Goal: Ask a question: Seek information or help from site administrators or community

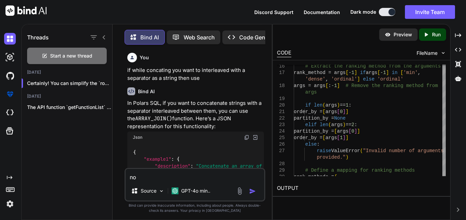
click at [207, 178] on textarea "no" at bounding box center [195, 175] width 139 height 12
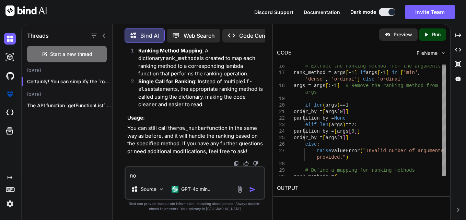
type textarea "x"
type textarea "no ls = expression.split(",")"
type textarea "x"
type textarea "no ls = expression.split(",")"
type textarea "x"
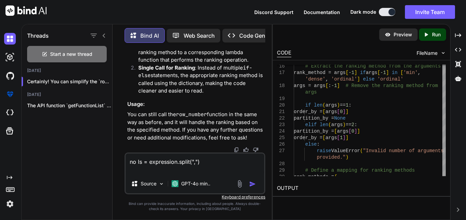
type textarea "no ls = expression.split(",")"
type textarea "x"
type textarea "no ls = expression.split(",") h"
type textarea "x"
type textarea "no ls = expression.split(",") he"
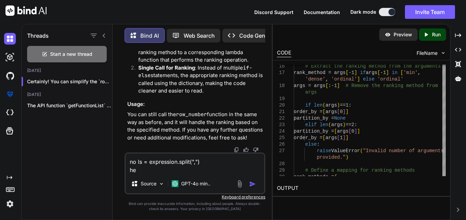
type textarea "x"
type textarea "no ls = expression.split(",") her"
type textarea "x"
type textarea "no ls = expression.split(",") here"
type textarea "x"
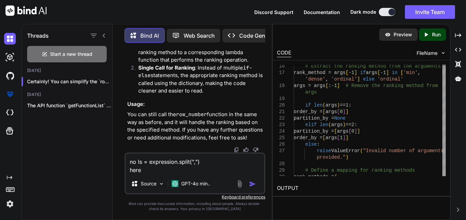
type textarea "no ls = expression.split(",") here"
click at [137, 160] on textarea "no ls = expression.split(",") here" at bounding box center [195, 164] width 139 height 21
type textarea "x"
type textarea "nols = expression.split(",") here"
type textarea "x"
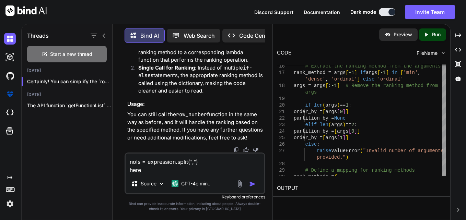
type textarea "nls = expression.split(",") here"
type textarea "x"
type textarea "ls = expression.split(",") here"
click at [145, 169] on textarea "ls = expression.split(",") here" at bounding box center [195, 164] width 139 height 21
type textarea "x"
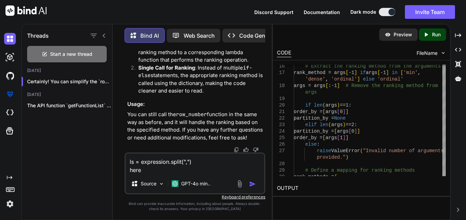
type textarea "ls = expression.split(",") here a"
type textarea "x"
type textarea "ls = expression.split(",") here af"
type textarea "x"
type textarea "ls = expression.split(",") here aft"
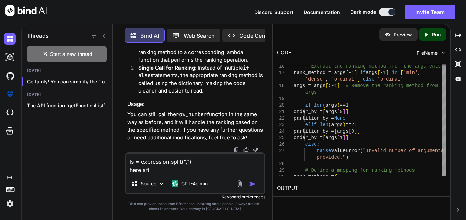
type textarea "x"
type textarea "ls = expression.split(",") here afte"
type textarea "x"
type textarea "ls = expression.split(",") here after"
type textarea "x"
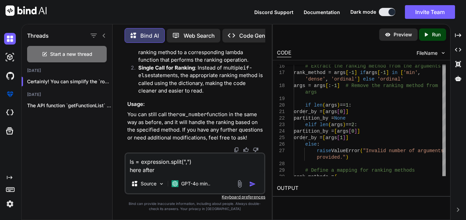
type textarea "ls = expression.split(",") here after"
type textarea "x"
type textarea "ls = expression.split(",") here after l"
type textarea "x"
type textarea "ls = expression.split(",") here after ls"
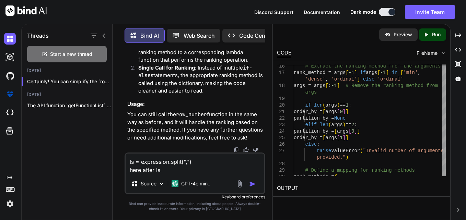
type textarea "x"
type textarea "ls = expression.split(",") here after l"
type textarea "x"
type textarea "ls = expression.split(",") here after"
type textarea "x"
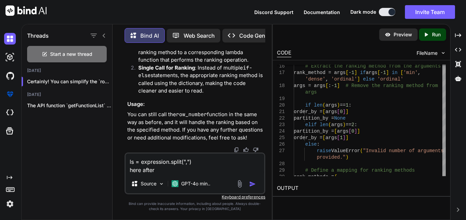
type textarea "ls = expression.split(",") here after"
type textarea "x"
type textarea "ls = expression.split(",") here afte"
type textarea "x"
type textarea "ls = expression.split(",") here aft"
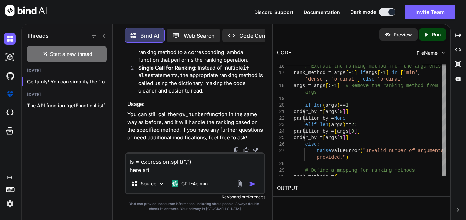
type textarea "x"
type textarea "ls = expression.split(",") here af"
type textarea "x"
type textarea "ls = expression.split(",") here a"
type textarea "x"
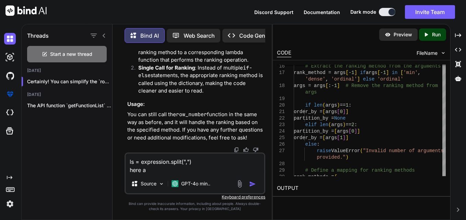
type textarea "ls = expression.split(",") here"
type textarea "x"
type textarea "ls = expression.split(",") here i"
type textarea "x"
type textarea "ls = expression.split(",") here in"
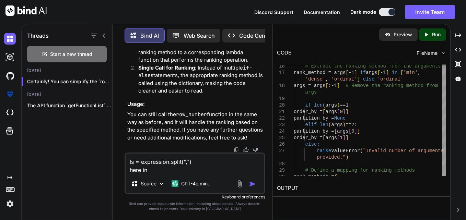
type textarea "x"
type textarea "ls = expression.split(",") here in"
type textarea "x"
type textarea "ls = expression.split(",") here in l"
type textarea "x"
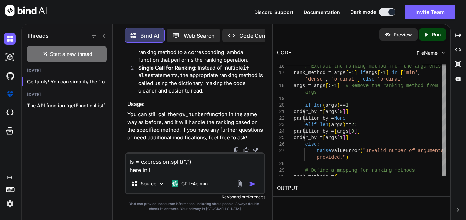
type textarea "ls = expression.split(",") here in ls"
type textarea "x"
type textarea "ls = expression.split(",") here in ls"
type textarea "x"
type textarea "ls = expression.split(",") here in ls i"
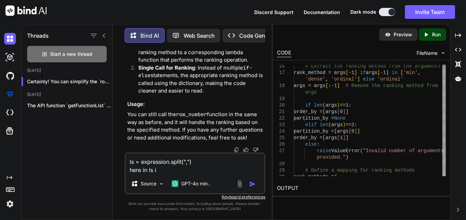
type textarea "x"
type textarea "ls = expression.split(",") here in ls i w"
type textarea "x"
type textarea "ls = expression.split(",") here in ls i wa"
type textarea "x"
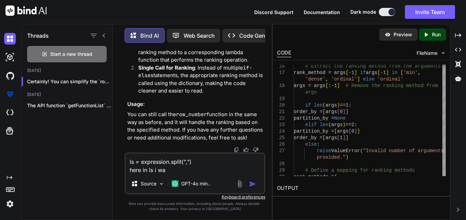
type textarea "ls = expression.split(",") here in ls i wan"
type textarea "x"
type textarea "ls = expression.split(",") here in ls i want"
type textarea "x"
type textarea "ls = expression.split(",") here in ls i want"
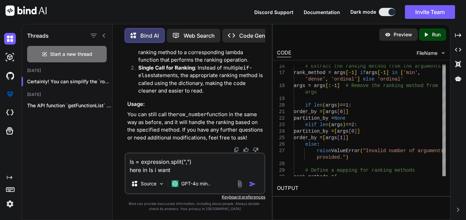
type textarea "x"
type textarea "ls = expression.split(",") here in ls i want e"
type textarea "x"
type textarea "ls = expression.split(",") here in ls i want ea"
type textarea "x"
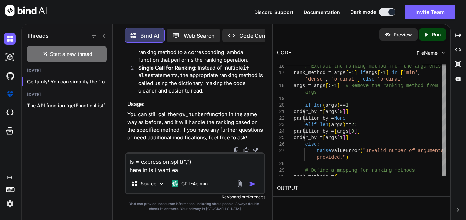
type textarea "ls = expression.split(",") here in ls i want eac"
type textarea "x"
type textarea "ls = expression.split(",") here in ls i want each"
type textarea "x"
type textarea "ls = expression.split(",") here in ls i want each"
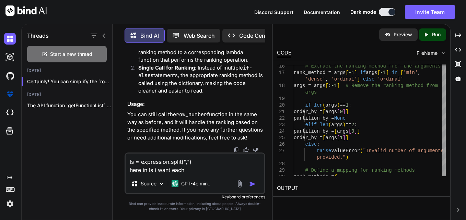
type textarea "x"
type textarea "ls = expression.split(",") here in ls i want each c"
type textarea "x"
type textarea "ls = expression.split(",") here in ls i want each co"
type textarea "x"
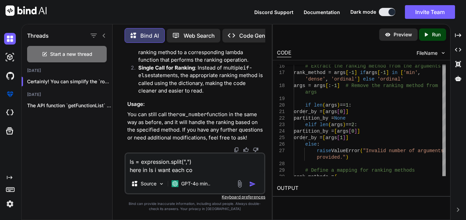
type textarea "ls = expression.split(",") here in ls i want each com"
type textarea "x"
type textarea "ls = expression.split(",") here in ls i want each comp"
type textarea "x"
type textarea "ls = expression.split(",") here in ls i want each compo"
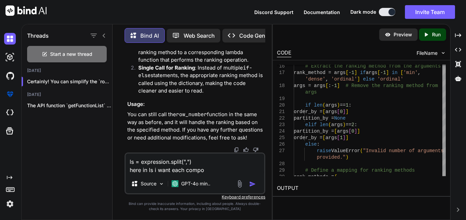
type textarea "x"
type textarea "ls = expression.split(",") here in ls i want each compon"
type textarea "x"
type textarea "ls = expression.split(",") here in ls i want each compont"
type textarea "x"
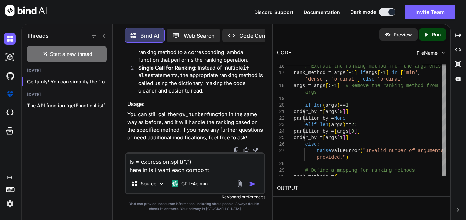
type textarea "ls = expression.split(",") here in ls i want each componte"
type textarea "x"
type textarea "ls = expression.split(",") here in ls i want each componten"
type textarea "x"
type textarea "ls = expression.split(",") here in ls i want each compontent"
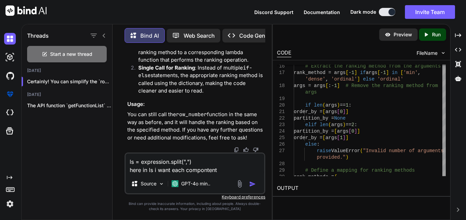
type textarea "x"
type textarea "ls = expression.split(",") here in ls i want each compontent"
type textarea "x"
type textarea "ls = expression.split(",") here in ls i want each compontent t"
type textarea "x"
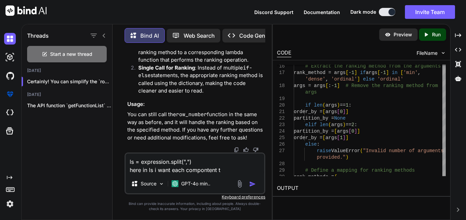
type textarea "ls = expression.split(",") here in ls i want each compontent to"
type textarea "x"
type textarea "ls = expression.split(",") here in ls i want each compontent to"
type textarea "x"
type textarea "ls = expression.split(",") here in ls i want each compontent to b"
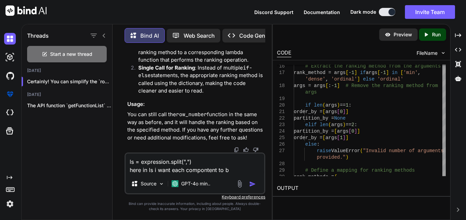
type textarea "x"
type textarea "ls = expression.split(",") here in ls i want each compontent to be"
type textarea "x"
type textarea "ls = expression.split(",") here in ls i want each compontent to be t"
type textarea "x"
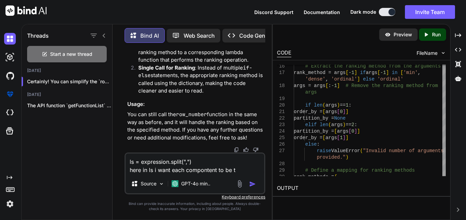
type textarea "ls = expression.split(",") here in ls i want each compontent to be tr"
type textarea "x"
type textarea "ls = expression.split(",") here in ls i want each compontent to be tri"
type textarea "x"
type textarea "ls = expression.split(",") here in ls i want each compontent to be trim"
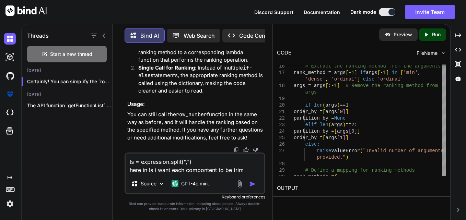
type textarea "x"
type textarea "ls = expression.split(",") here in ls i want each compontent to be trime"
type textarea "x"
type textarea "ls = expression.split(",") here in ls i want each compontent to be trim"
type textarea "x"
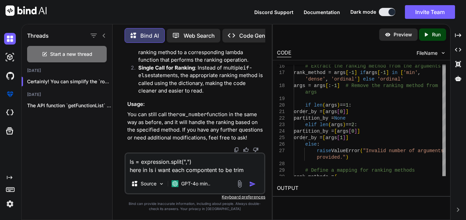
type textarea "ls = expression.split(",") here in ls i want each compontent to be trime"
type textarea "x"
type textarea "ls = expression.split(",") here in ls i want each compontent to be trimed"
type textarea "x"
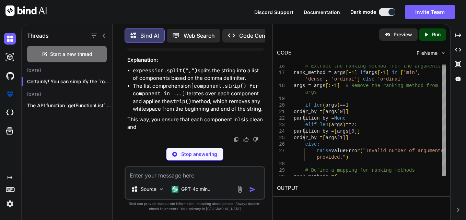
scroll to position [35426, 0]
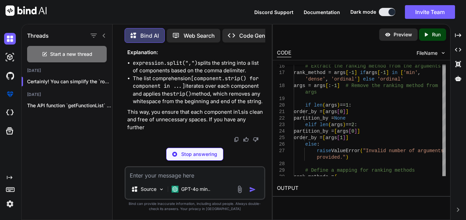
type textarea "x"
type textarea "expression = " rank , salary , min " # Example expression with extra spaces ls …"
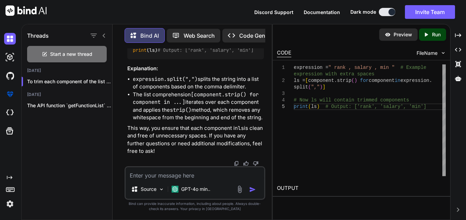
scroll to position [35413, 0]
click at [181, 54] on code "expression = " rank , salary , min " # Example expression with extra spaces ls …" at bounding box center [372, 47] width 478 height 14
click at [166, 54] on code "expression = " rank , salary , min " # Example expression with extra spaces ls …" at bounding box center [372, 47] width 478 height 14
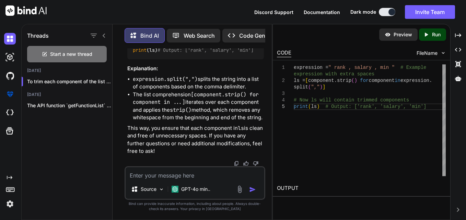
click at [166, 54] on code "expression = " rank , salary , min " # Example expression with extra spaces ls …" at bounding box center [372, 47] width 478 height 14
drag, startPoint x: 166, startPoint y: 128, endPoint x: 183, endPoint y: 126, distance: 17.3
click at [183, 54] on code "expression = " rank , salary , min " # Example expression with extra spaces ls …" at bounding box center [372, 47] width 478 height 14
drag, startPoint x: 183, startPoint y: 126, endPoint x: 182, endPoint y: 133, distance: 7.2
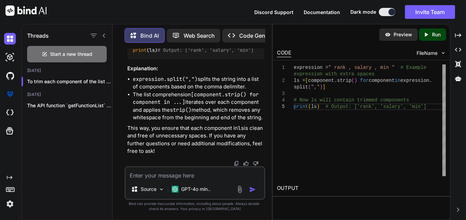
click at [182, 59] on div "expression = " rank , salary , min " # Example expression with extra spaces ls …" at bounding box center [195, 46] width 137 height 25
click at [170, 173] on textarea at bounding box center [195, 174] width 139 height 12
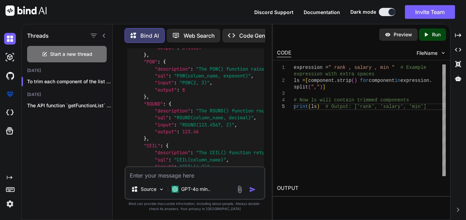
scroll to position [4180, 0]
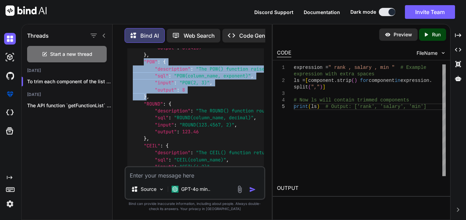
drag, startPoint x: 148, startPoint y: 122, endPoint x: 147, endPoint y: 151, distance: 28.9
click at [147, 151] on code "{ "SQRT" : { "description" : "The SQRT() function returns the square root of a …" at bounding box center [282, 100] width 299 height 266
copy code ""POW" : { "description" : "The POW() function raises a number to the power of a…"
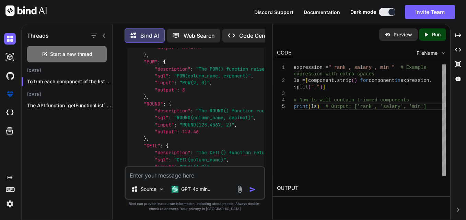
click at [149, 175] on textarea at bounding box center [195, 174] width 139 height 12
type textarea "x"
type textarea "g"
type textarea "x"
type textarea "gi"
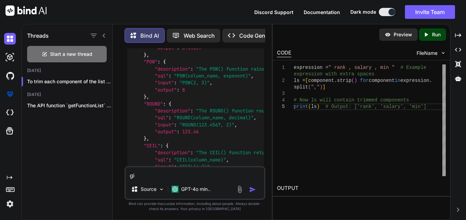
type textarea "x"
type textarea "giv"
type textarea "x"
type textarea "give"
type textarea "x"
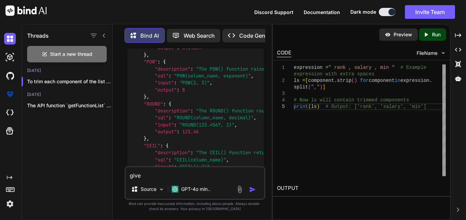
type textarea "give"
type textarea "x"
type textarea "give j"
type textarea "x"
type textarea "give jso"
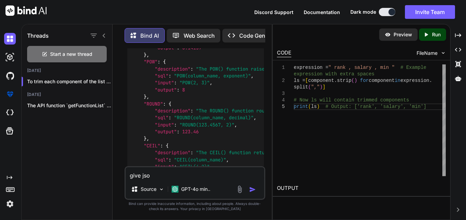
type textarea "x"
type textarea "give json"
type textarea "x"
type textarea "give json"
type textarea "x"
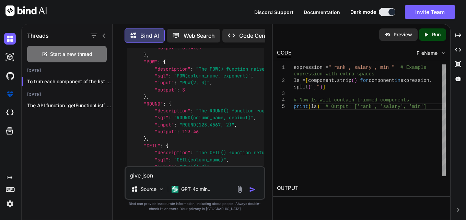
type textarea "give json l"
type textarea "x"
type textarea "give json li"
type textarea "x"
type textarea "give json lik"
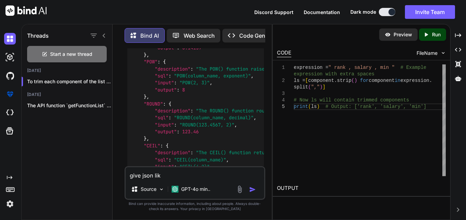
type textarea "x"
type textarea "give json like"
type textarea "x"
type textarea "give json like"
type textarea "x"
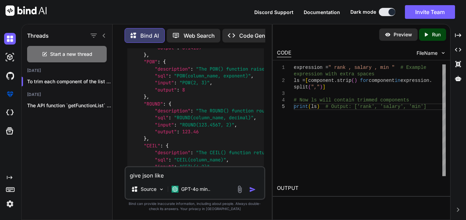
type textarea "give json like t"
type textarea "x"
type textarea "give json like th"
type textarea "x"
type textarea "give json like thi"
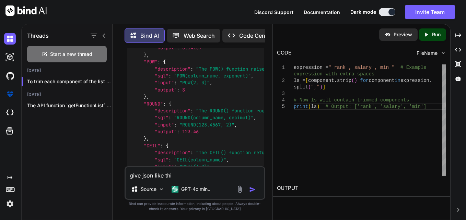
type textarea "x"
type textarea "give json like this"
type textarea "x"
type textarea "give json like this"
type textarea "x"
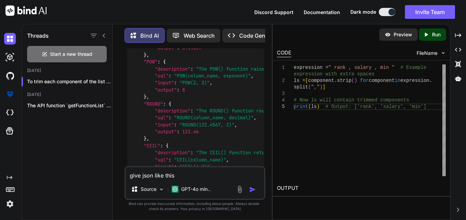
type textarea "give json like this"
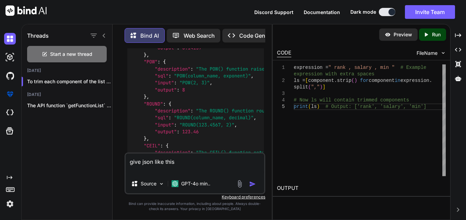
paste textarea ""POW": { "description": "The POW() function raises a number to the power of ano…"
type textarea "x"
type textarea "give json like this "POW": { "description": "The POW() function raises a number…"
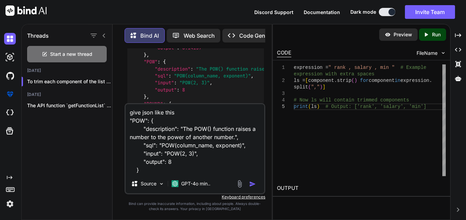
type textarea "x"
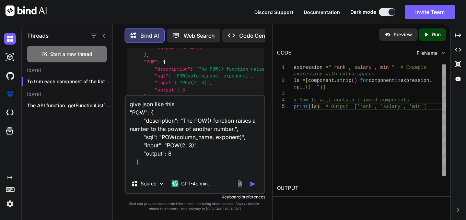
type textarea "give json like this "POW": { "description": "The POW() function raises a number…"
type textarea "x"
type textarea "give json like this "POW": { "description": "The POW() function raises a number…"
type textarea "x"
type textarea "give json like this "POW": { "description": "The POW() function raises a number…"
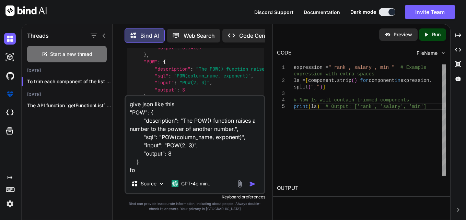
type textarea "x"
type textarea "give json like this "POW": { "description": "The POW() function raises a number…"
type textarea "x"
type textarea "give json like this "POW": { "description": "The POW() function raises a number…"
type textarea "x"
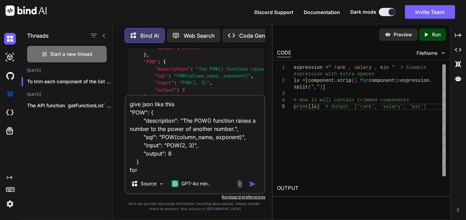
type textarea "give json like this "POW": { "description": "The POW() function raises a number…"
type textarea "x"
type textarea "give json like this "POW": { "description": "The POW() function raises a number…"
type textarea "x"
type textarea "give json like this "POW": { "description": "The POW() function raises a number…"
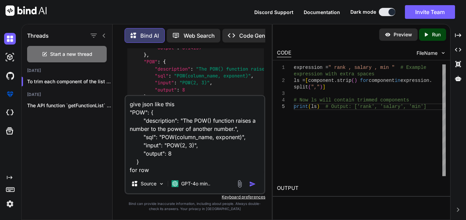
type textarea "x"
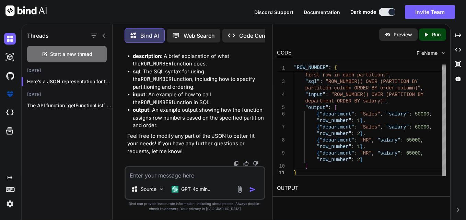
scroll to position [0, 0]
